Goal: Task Accomplishment & Management: Complete application form

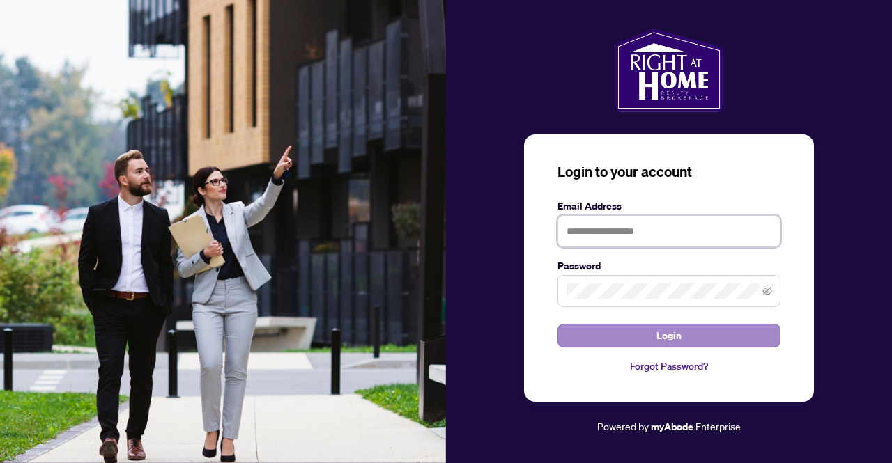
type input "**********"
click at [670, 338] on span "Login" at bounding box center [668, 336] width 25 height 22
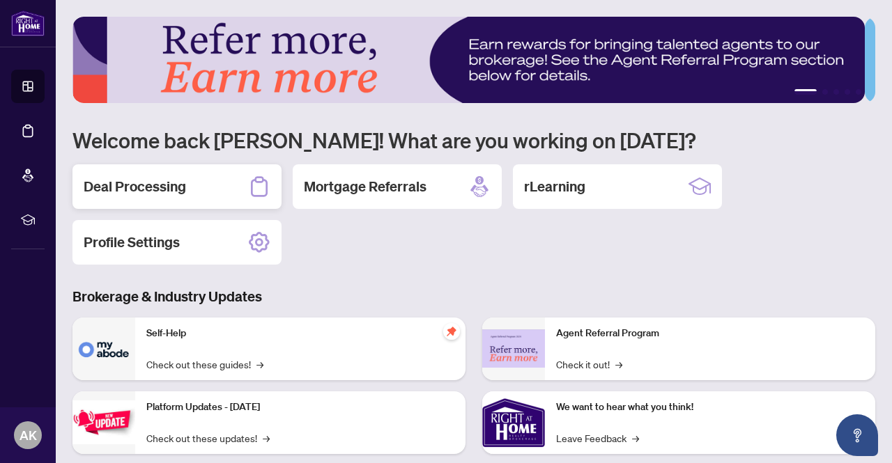
click at [139, 189] on h2 "Deal Processing" at bounding box center [135, 187] width 102 height 20
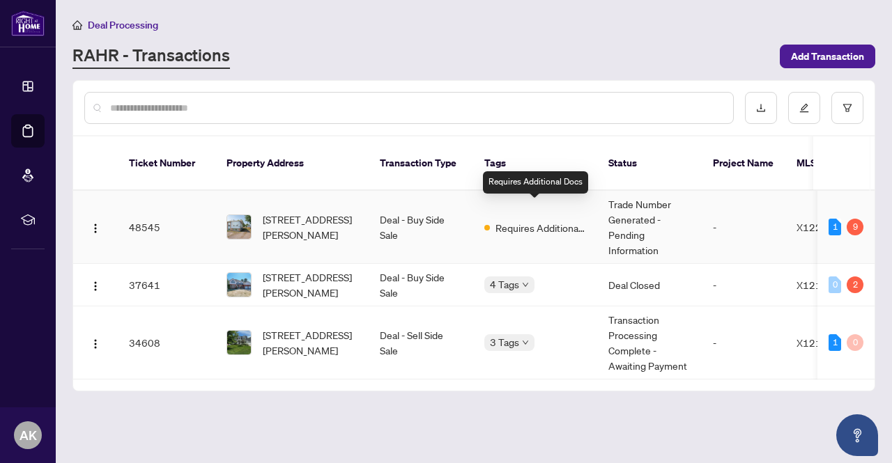
click at [529, 220] on span "Requires Additional Docs" at bounding box center [540, 227] width 91 height 15
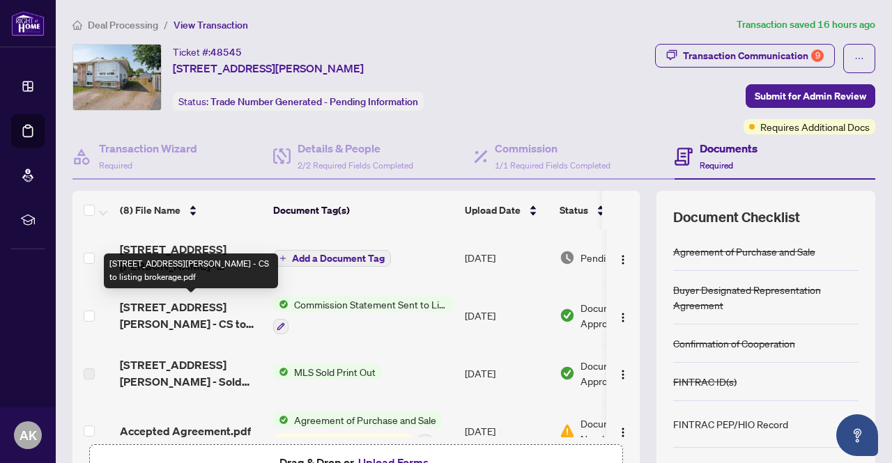
click at [156, 256] on div "[STREET_ADDRESS][PERSON_NAME] - CS to listing brokerage.pdf" at bounding box center [191, 271] width 174 height 35
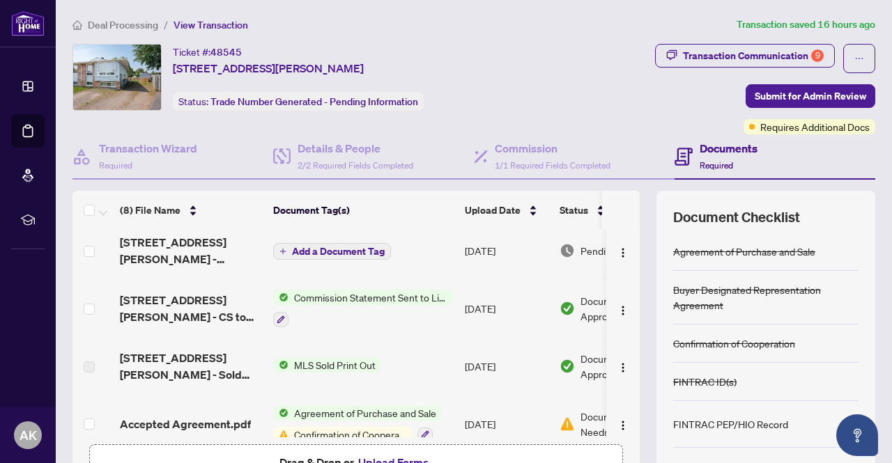
scroll to position [8, 0]
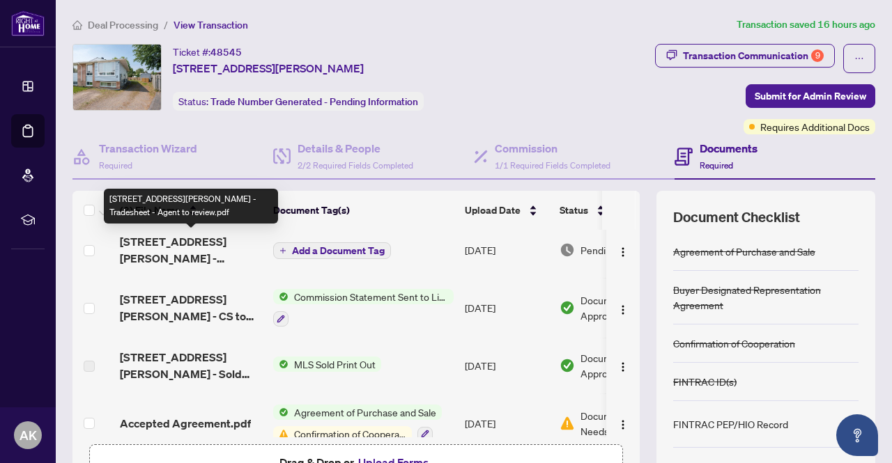
click at [166, 244] on span "[STREET_ADDRESS][PERSON_NAME] - Tradesheet - Agent to review.pdf" at bounding box center [191, 249] width 142 height 33
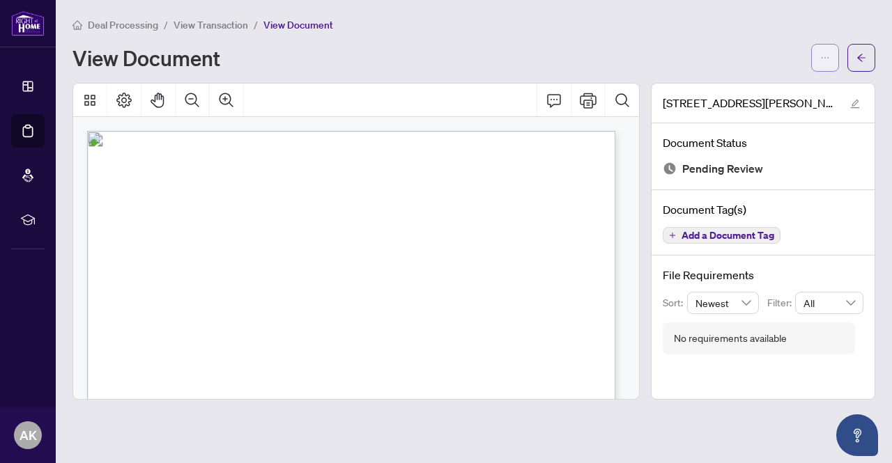
click at [828, 47] on span "button" at bounding box center [825, 58] width 10 height 22
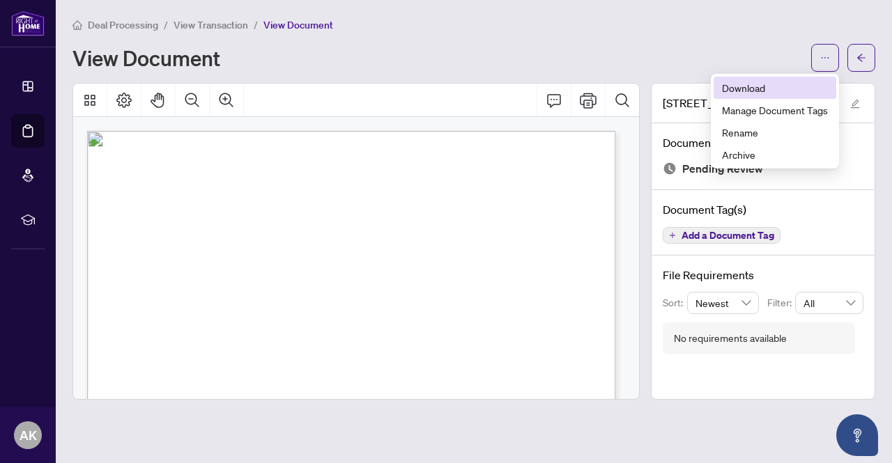
click at [733, 90] on span "Download" at bounding box center [775, 87] width 106 height 15
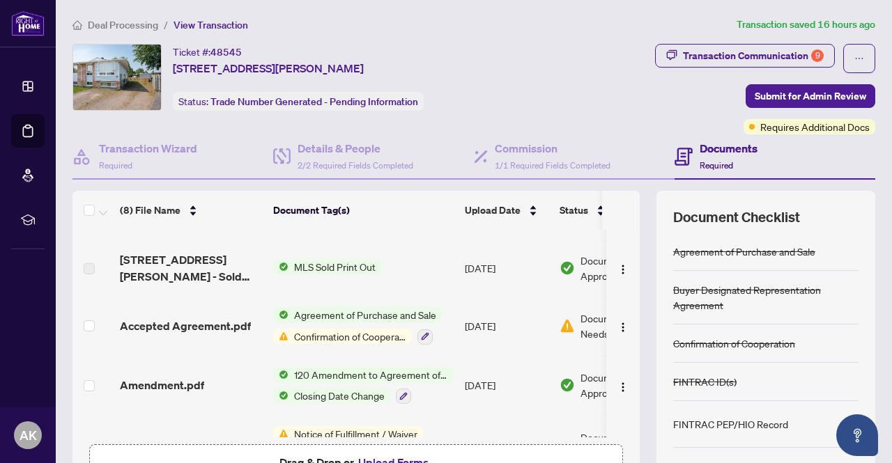
scroll to position [109, 0]
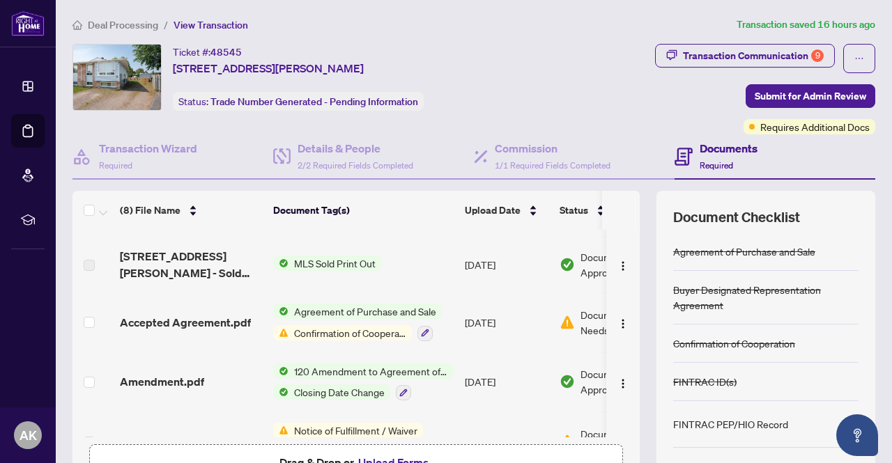
click at [315, 329] on span "Confirmation of Cooperation" at bounding box center [349, 332] width 123 height 15
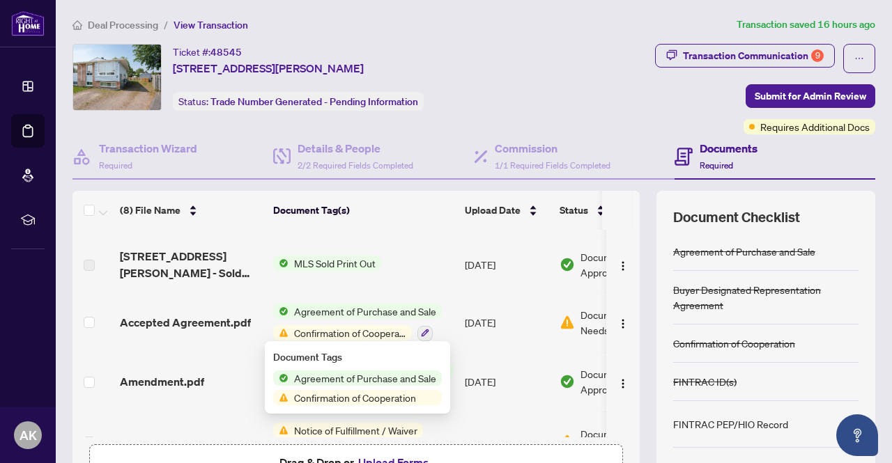
click at [320, 400] on span "Confirmation of Cooperation" at bounding box center [354, 397] width 133 height 15
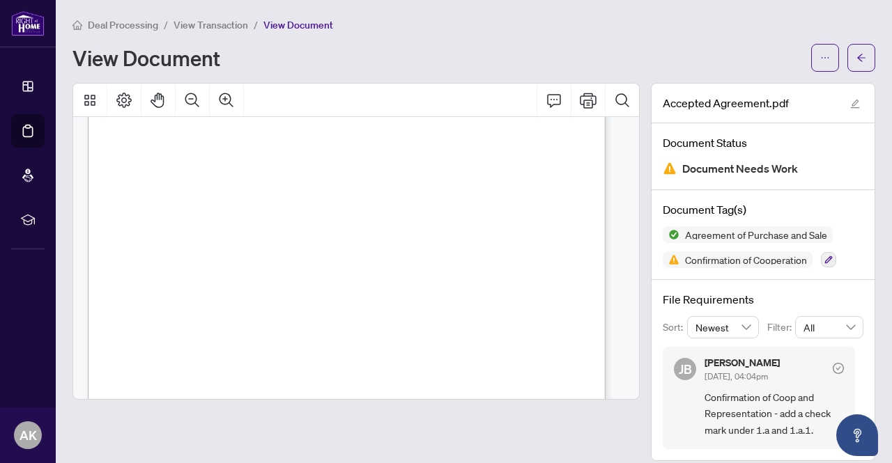
scroll to position [4197, 0]
click at [823, 56] on button "button" at bounding box center [825, 58] width 28 height 28
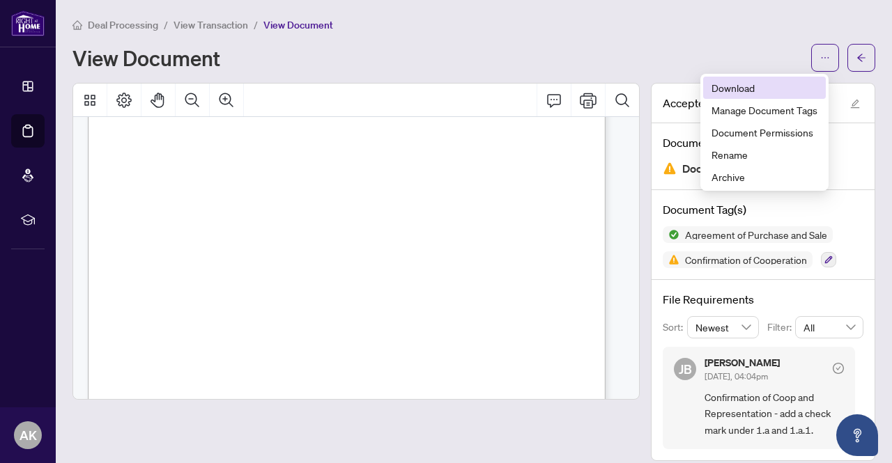
click at [740, 86] on span "Download" at bounding box center [764, 87] width 106 height 15
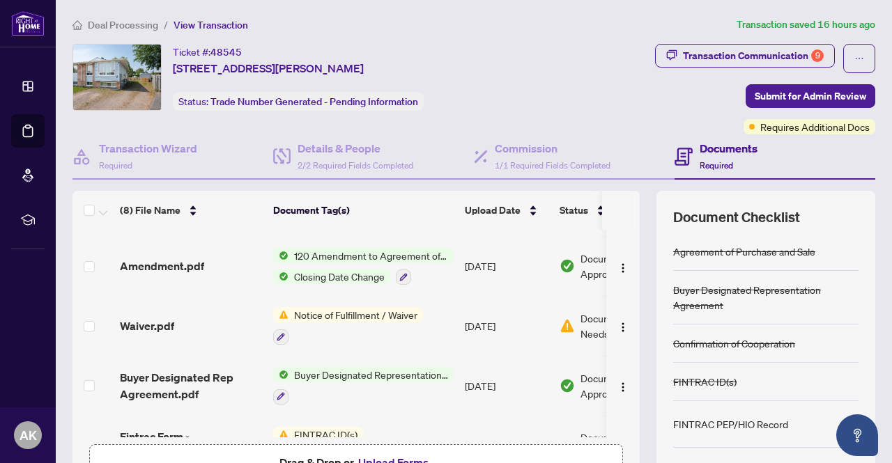
scroll to position [225, 0]
click at [355, 309] on span "Notice of Fulfillment / Waiver" at bounding box center [355, 313] width 134 height 15
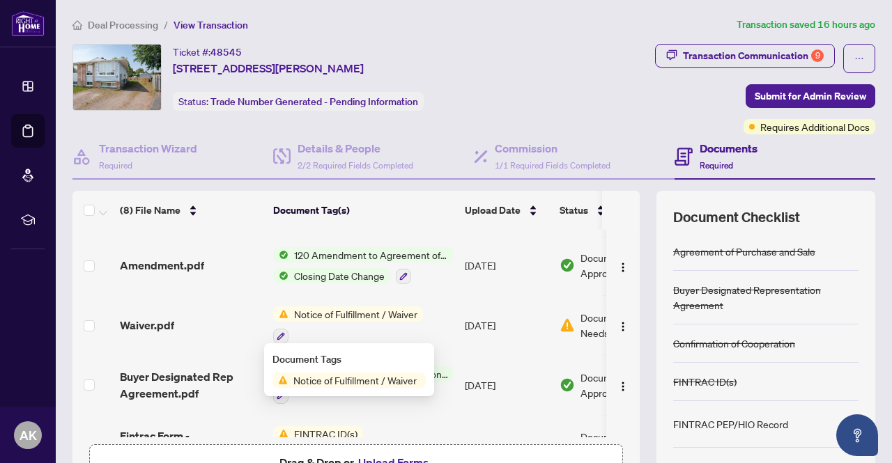
click at [350, 382] on span "Notice of Fulfillment / Waiver" at bounding box center [355, 380] width 134 height 15
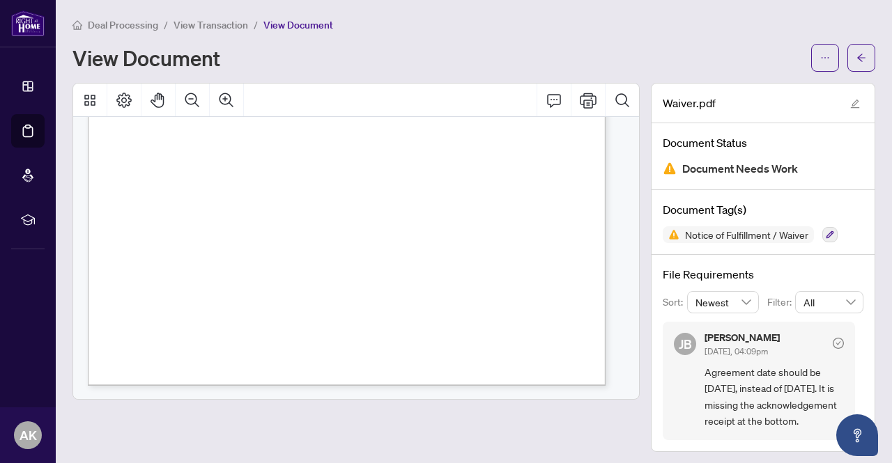
scroll to position [2, 0]
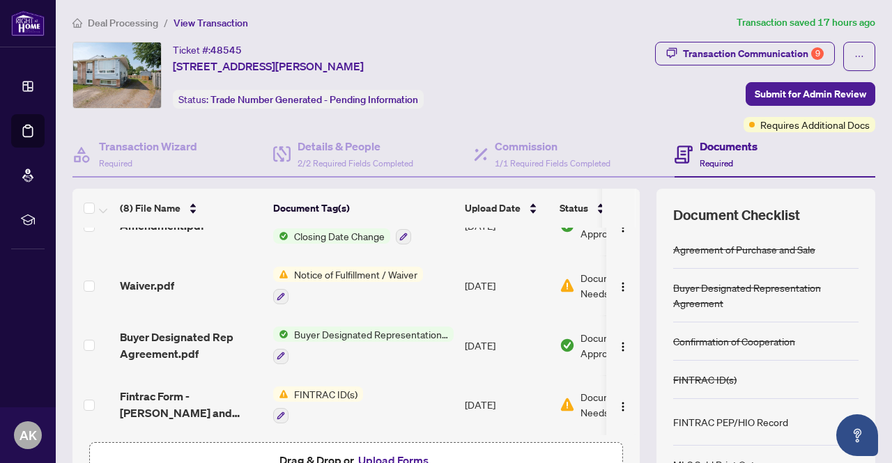
scroll to position [73, 0]
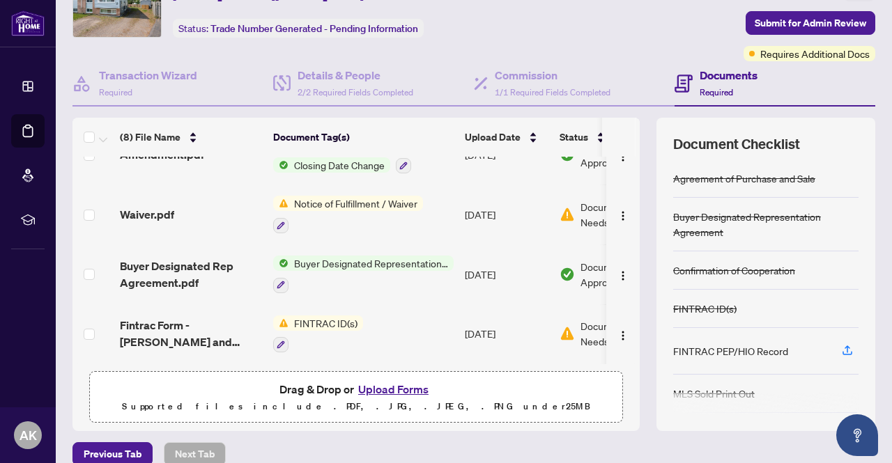
click at [323, 317] on span "FINTRAC ID(s)" at bounding box center [325, 323] width 75 height 15
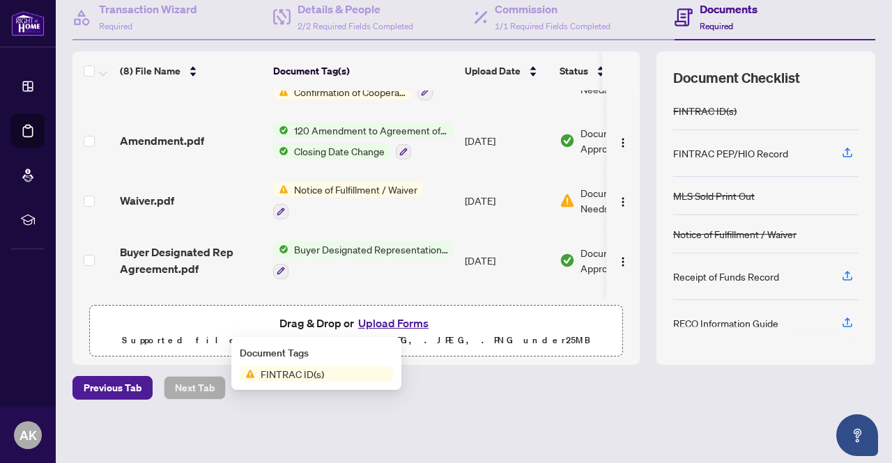
scroll to position [263, 0]
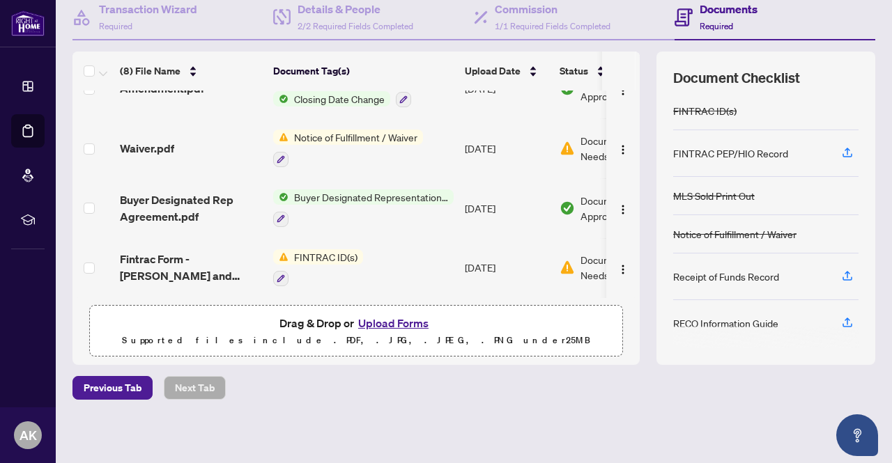
click at [516, 371] on div "Deal Processing / View Transaction Transaction saved 17 hours ago Ticket #: 485…" at bounding box center [474, 162] width 814 height 571
click at [338, 250] on span "FINTRAC ID(s)" at bounding box center [325, 256] width 75 height 15
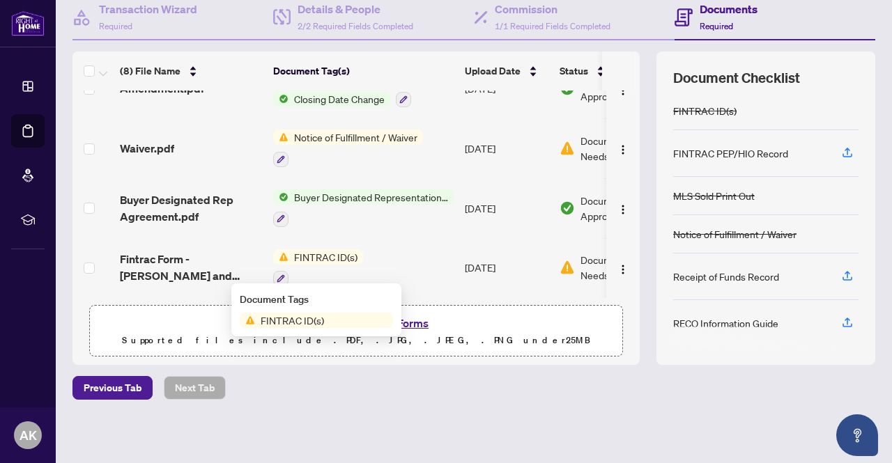
click at [284, 325] on span "FINTRAC ID(s)" at bounding box center [292, 320] width 75 height 15
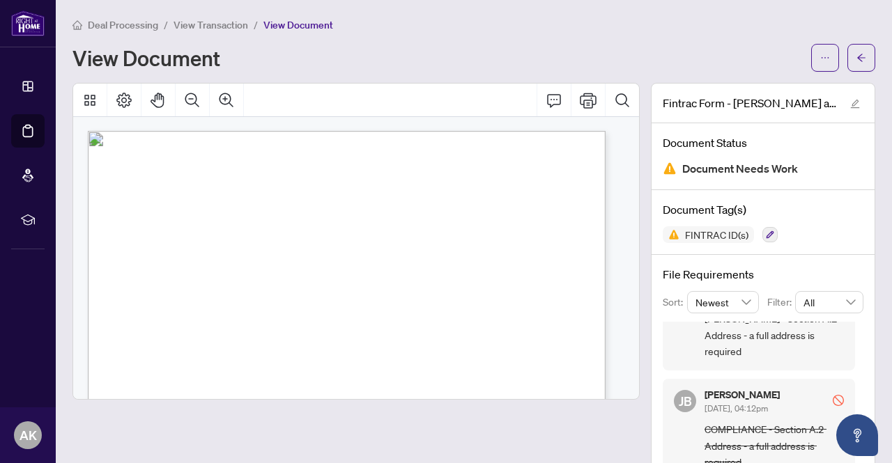
click at [597, 461] on div at bounding box center [355, 295] width 567 height 425
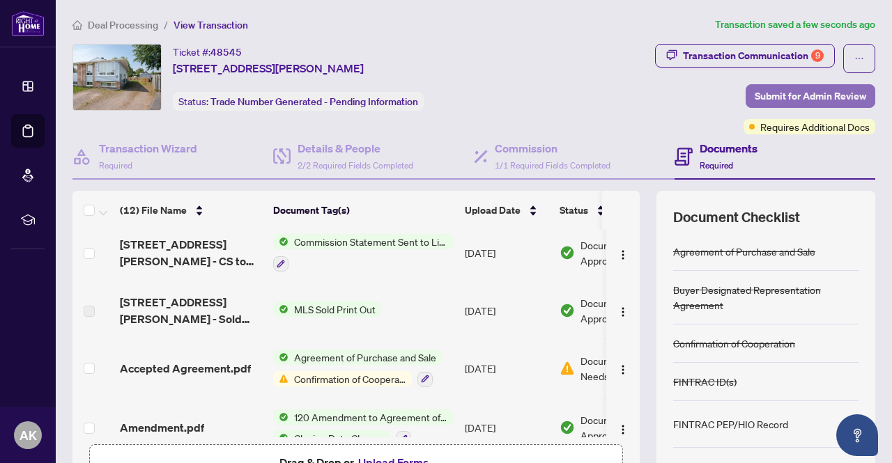
click at [798, 94] on span "Submit for Admin Review" at bounding box center [809, 96] width 111 height 22
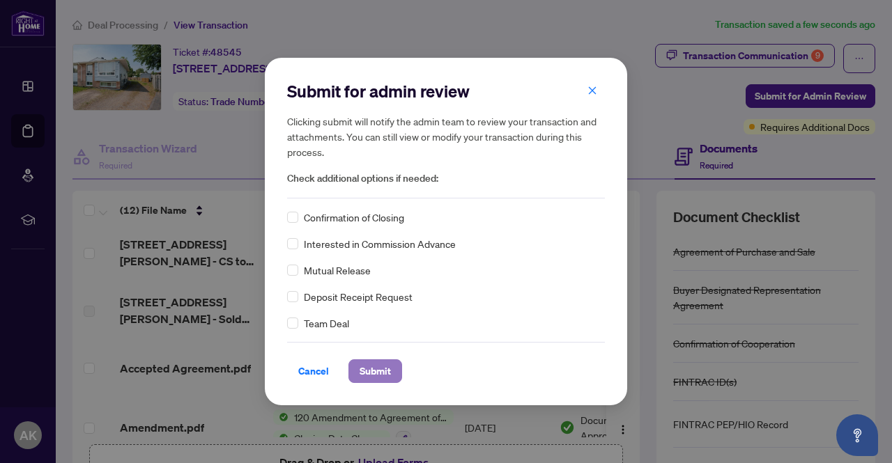
click at [381, 364] on span "Submit" at bounding box center [374, 371] width 31 height 22
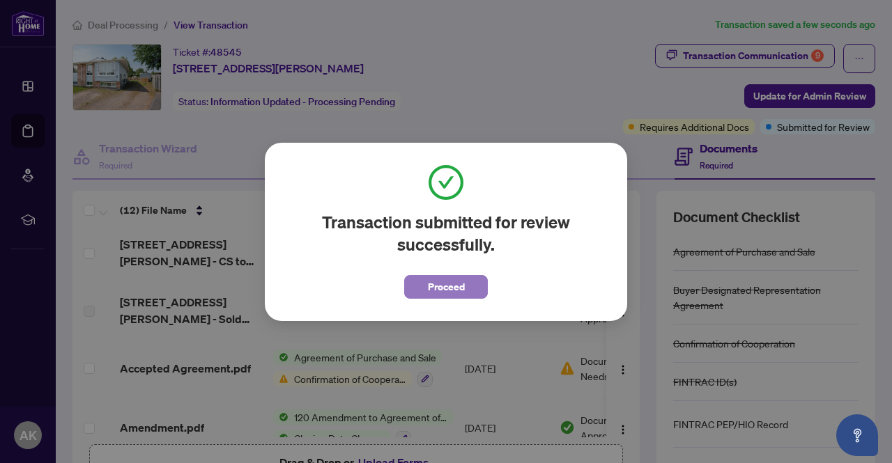
click at [464, 289] on button "Proceed" at bounding box center [446, 287] width 84 height 24
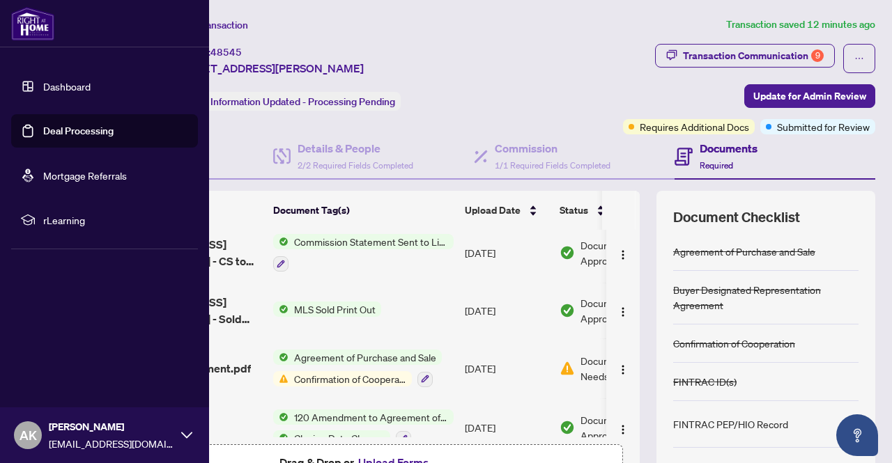
click at [28, 19] on img at bounding box center [32, 23] width 43 height 33
